Goal: Information Seeking & Learning: Learn about a topic

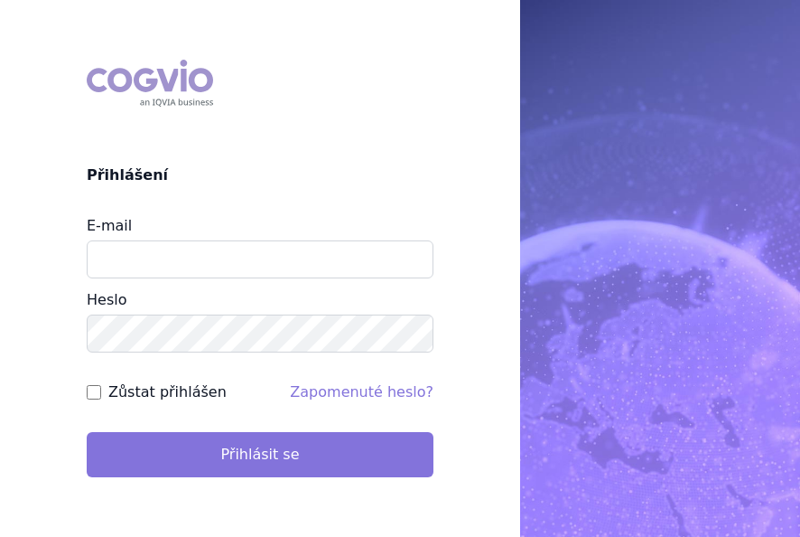
type input "[EMAIL_ADDRESS][DOMAIN_NAME]"
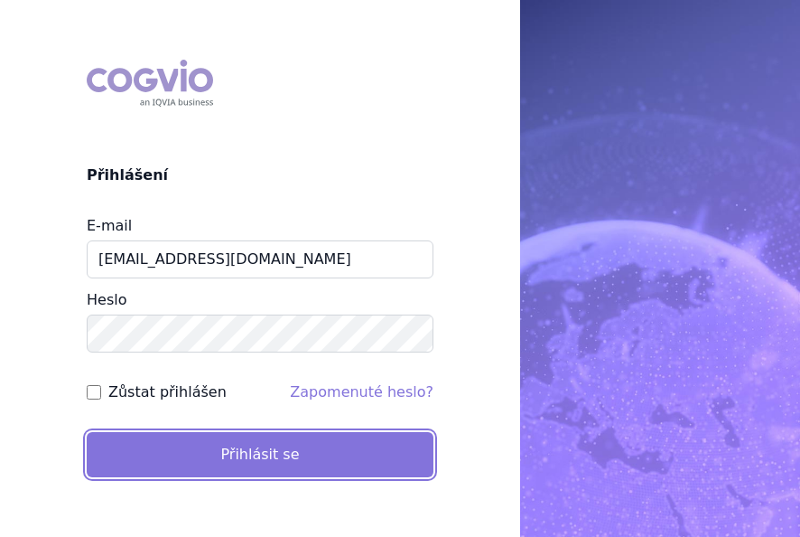
click at [259, 462] on button "Přihlásit se" at bounding box center [260, 454] width 347 height 45
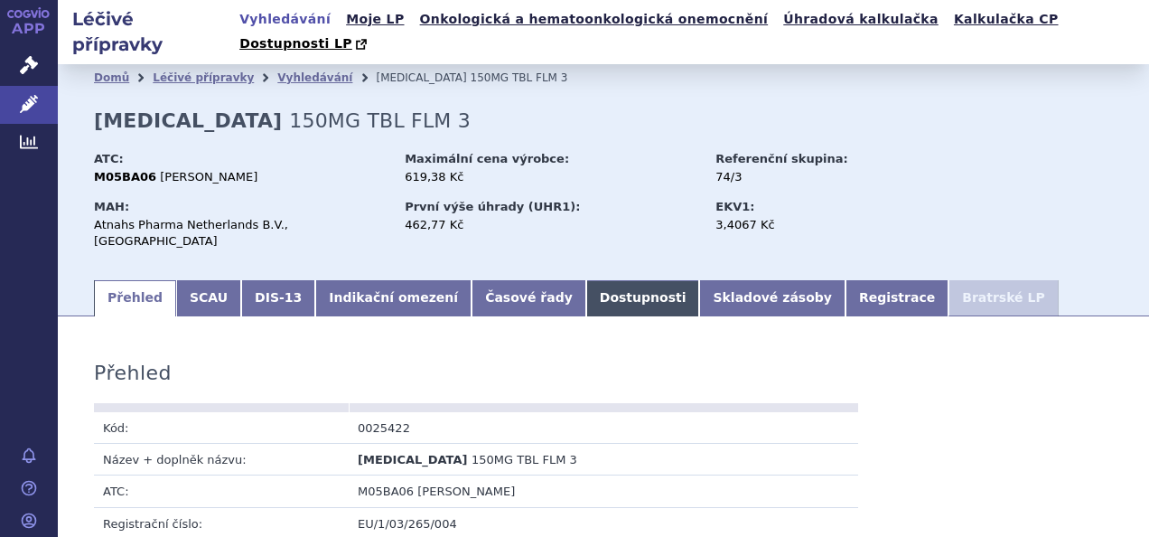
click at [586, 280] on link "Dostupnosti" at bounding box center [643, 298] width 114 height 36
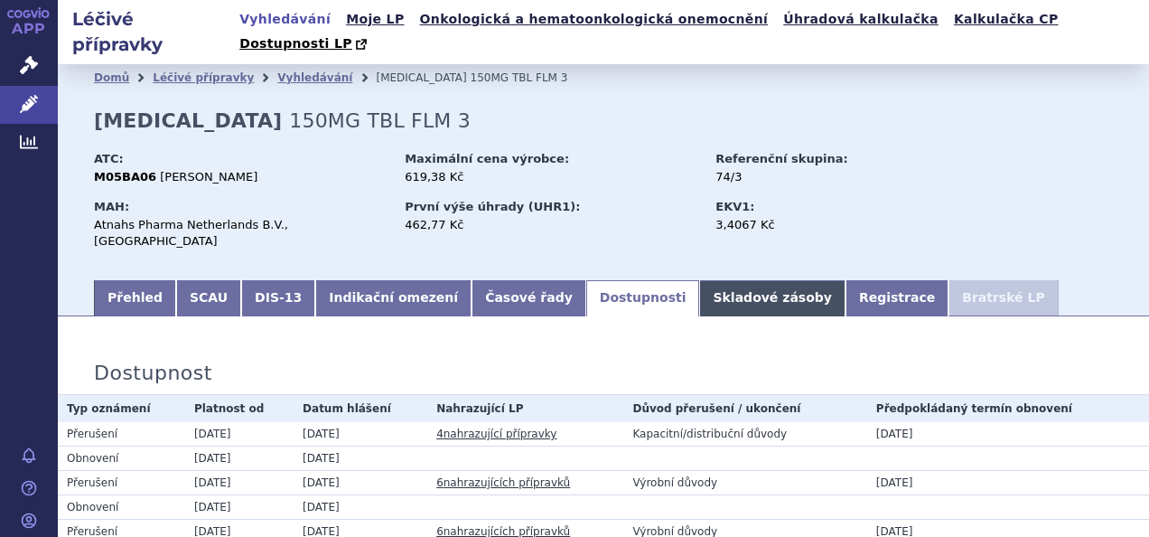
click at [699, 280] on link "Skladové zásoby" at bounding box center [771, 298] width 145 height 36
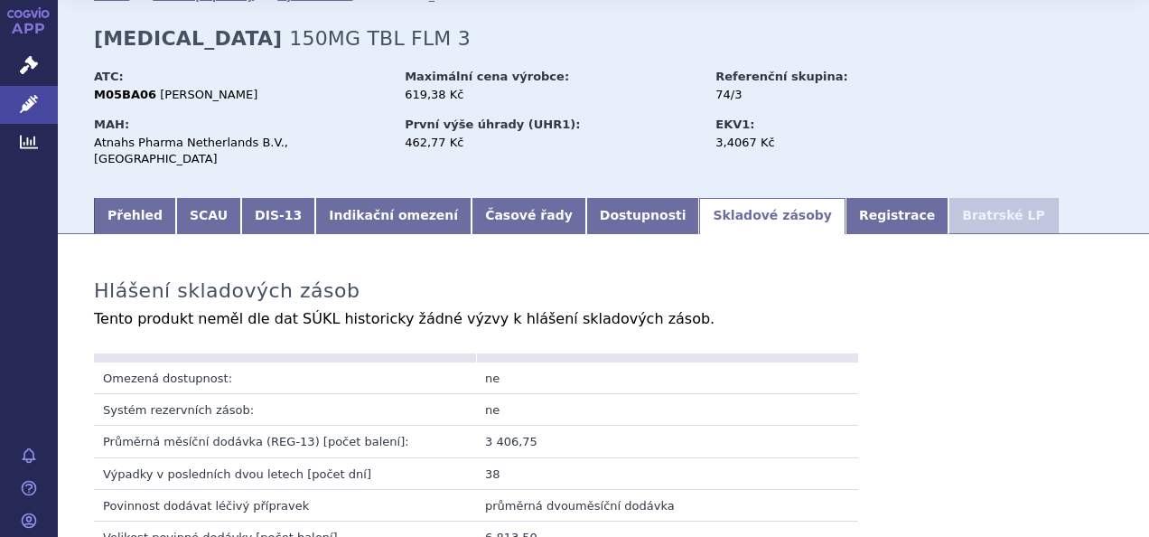
scroll to position [140, 0]
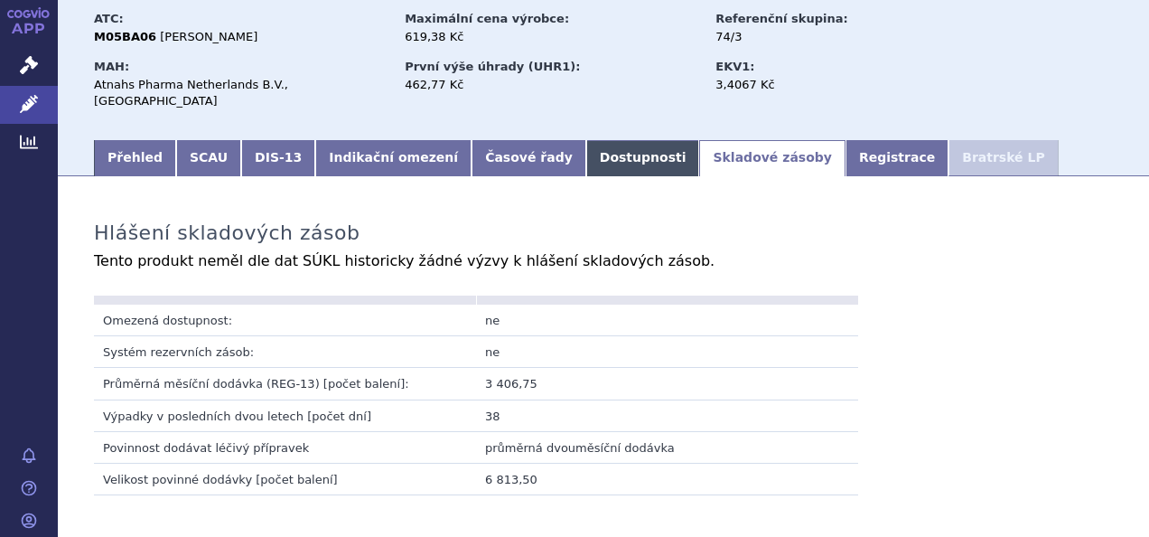
click at [586, 140] on link "Dostupnosti" at bounding box center [643, 158] width 114 height 36
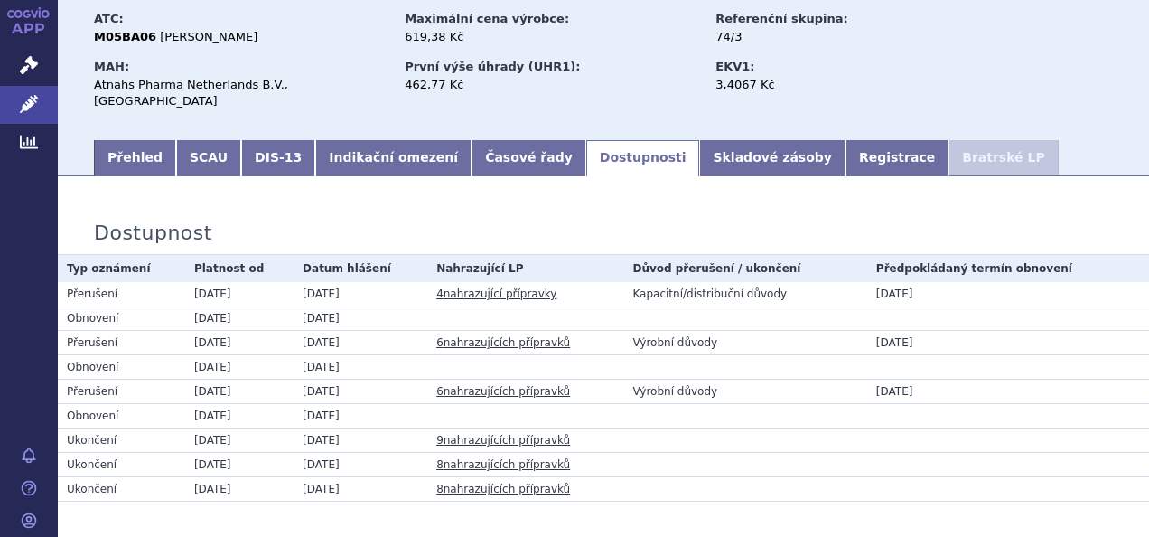
click at [477, 336] on link "6 nahrazujících přípravků" at bounding box center [503, 342] width 134 height 13
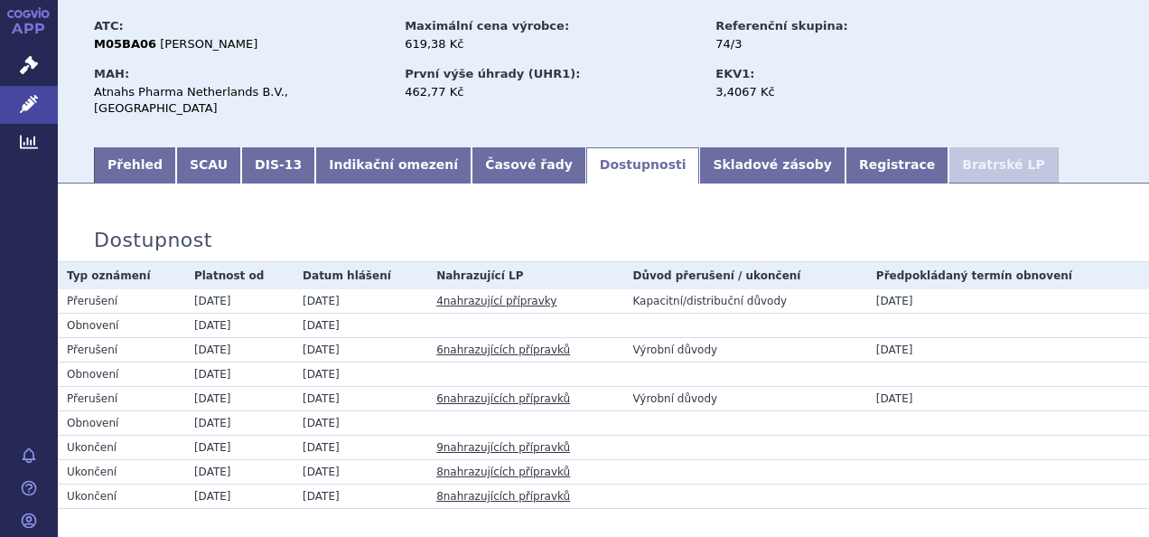
scroll to position [170, 0]
